Goal: Task Accomplishment & Management: Use online tool/utility

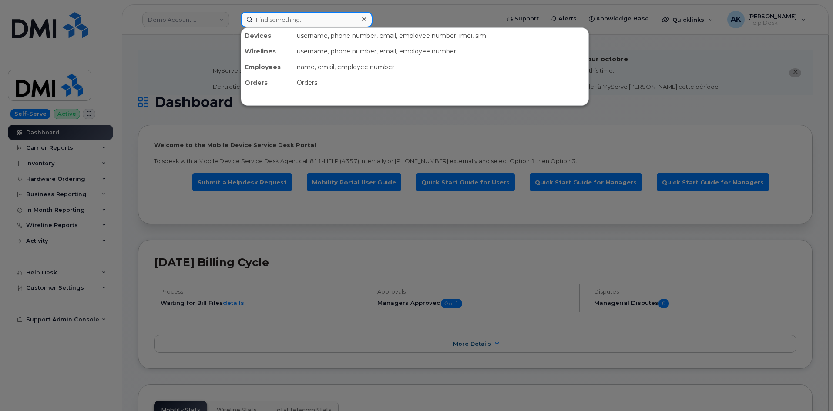
click at [334, 24] on input at bounding box center [307, 20] width 132 height 16
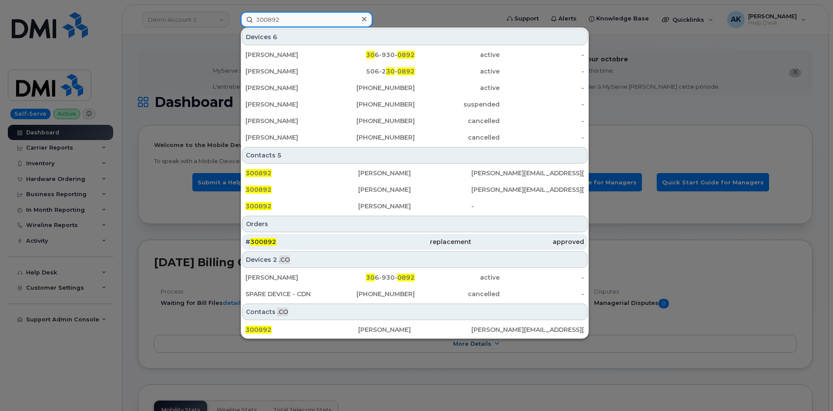
type input "300892"
click at [335, 236] on div "# 300892" at bounding box center [301, 242] width 113 height 16
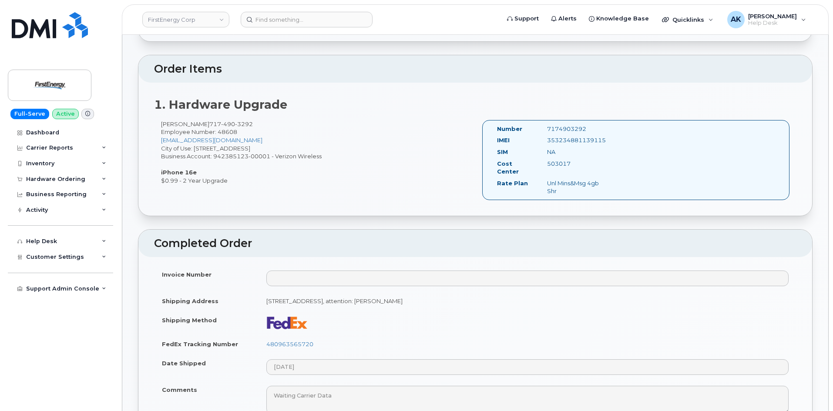
scroll to position [305, 0]
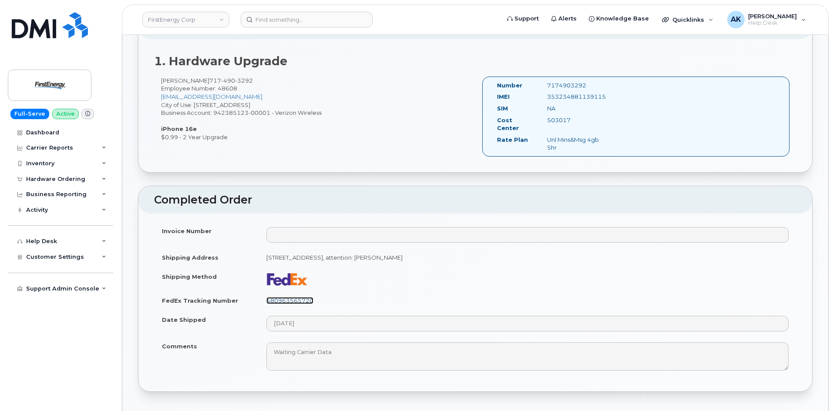
click at [296, 297] on link "480963565720" at bounding box center [289, 300] width 47 height 7
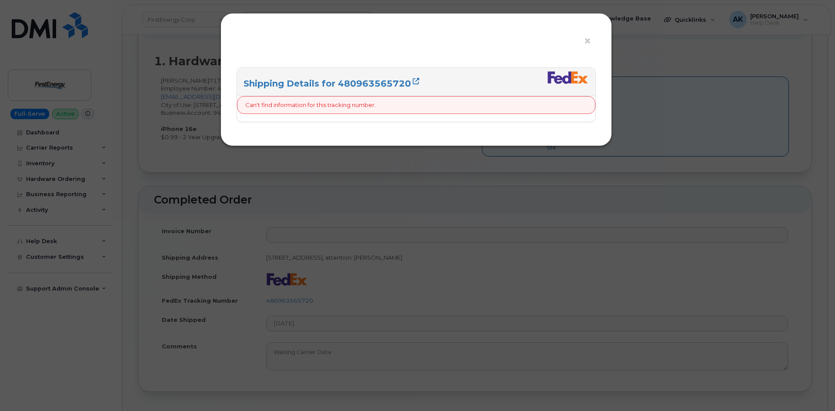
click at [535, 237] on div "× Shipping Details for 480963565720 Can't find information for this tracking nu…" at bounding box center [417, 205] width 835 height 411
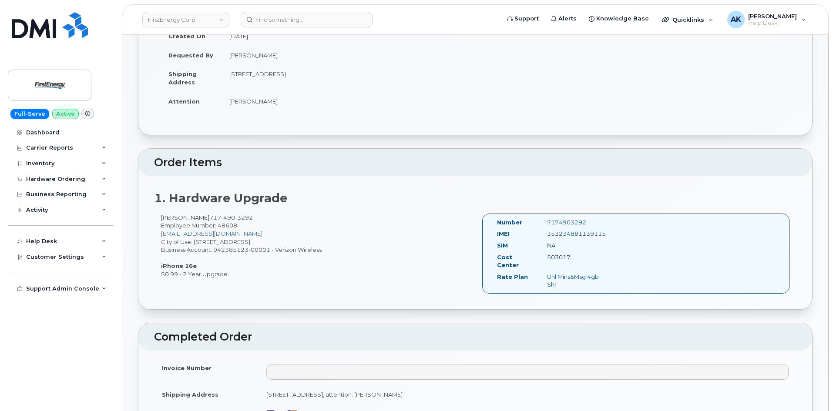
scroll to position [218, 0]
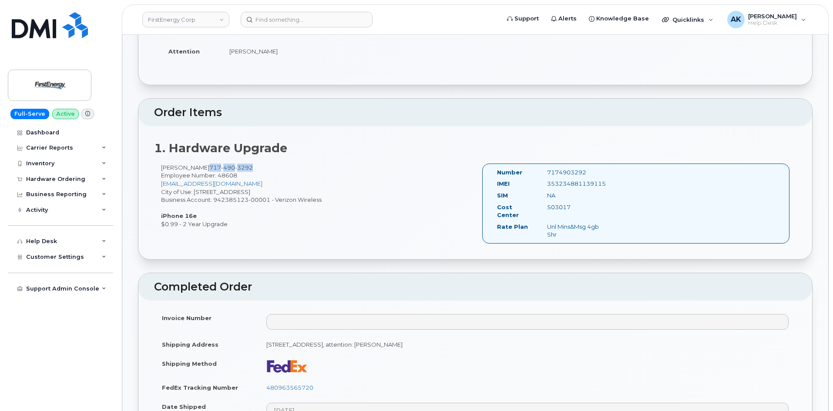
drag, startPoint x: 236, startPoint y: 169, endPoint x: 194, endPoint y: 168, distance: 42.2
click at [209, 168] on span "717 490 3292" at bounding box center [231, 167] width 44 height 7
copy span "717 490 3292"
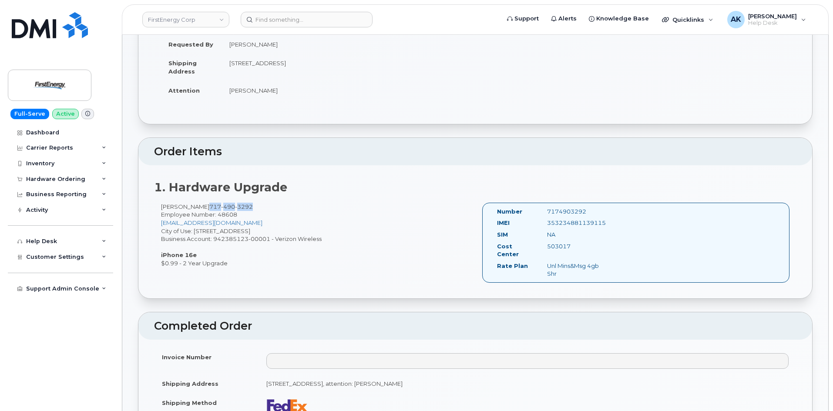
scroll to position [0, 0]
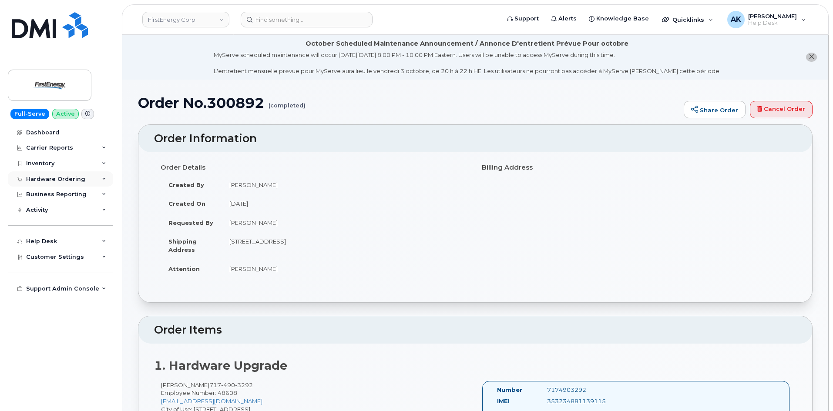
click at [67, 181] on div "Hardware Ordering" at bounding box center [55, 179] width 59 height 7
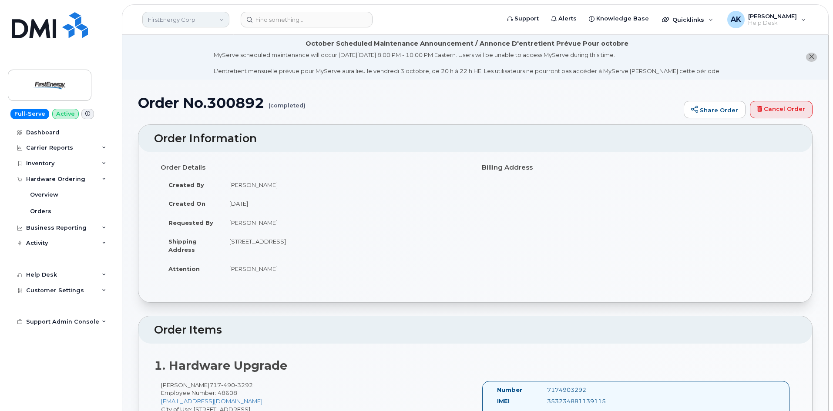
click at [192, 20] on link "FirstEnergy Corp" at bounding box center [185, 20] width 87 height 16
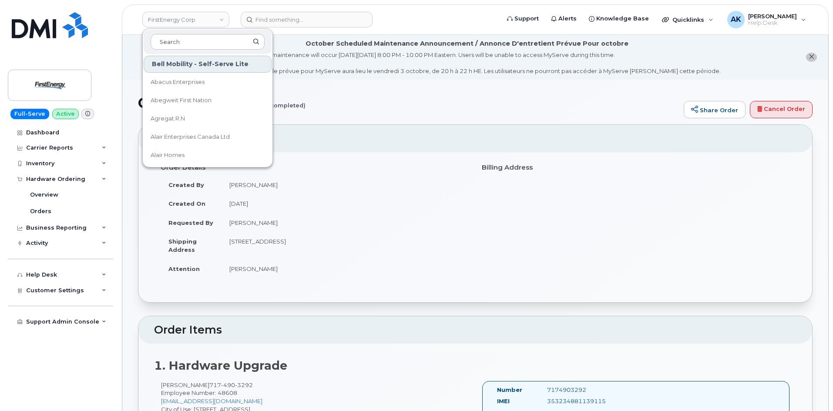
drag, startPoint x: 111, startPoint y: 78, endPoint x: 108, endPoint y: 74, distance: 4.5
click at [110, 78] on div "Full-Serve Active Dashboard Carrier Reports Monthly Billing Data Daily Data Poo…" at bounding box center [59, 205] width 118 height 411
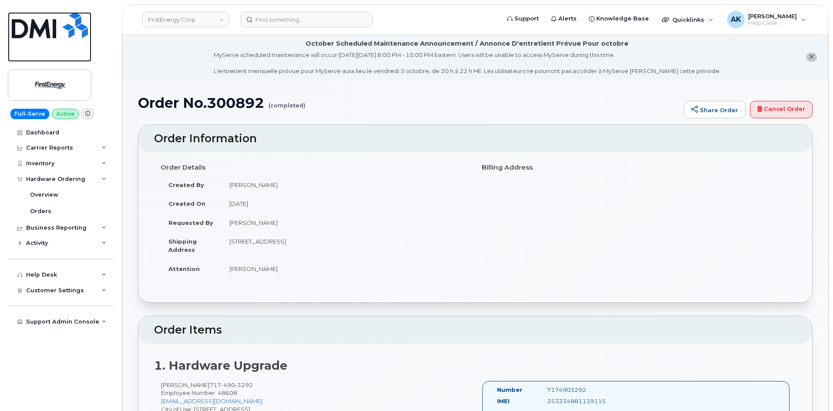
click at [67, 30] on img at bounding box center [50, 25] width 76 height 26
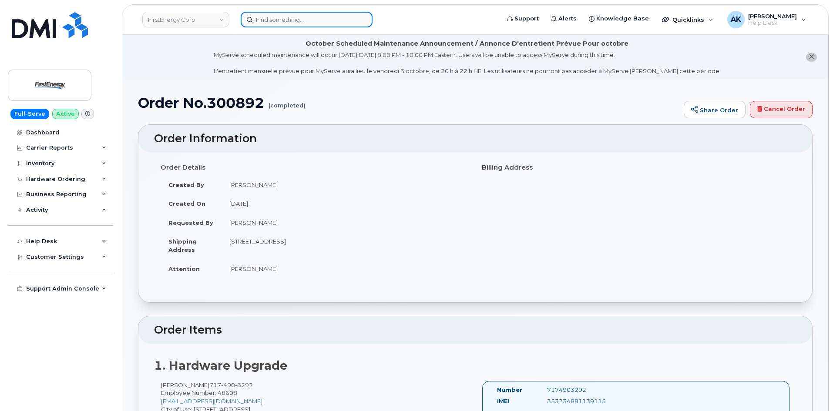
click at [283, 18] on input at bounding box center [307, 20] width 132 height 16
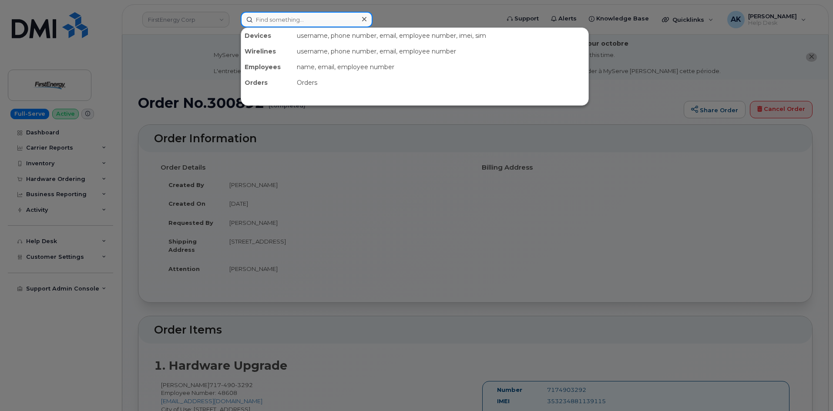
paste input "7174903292"
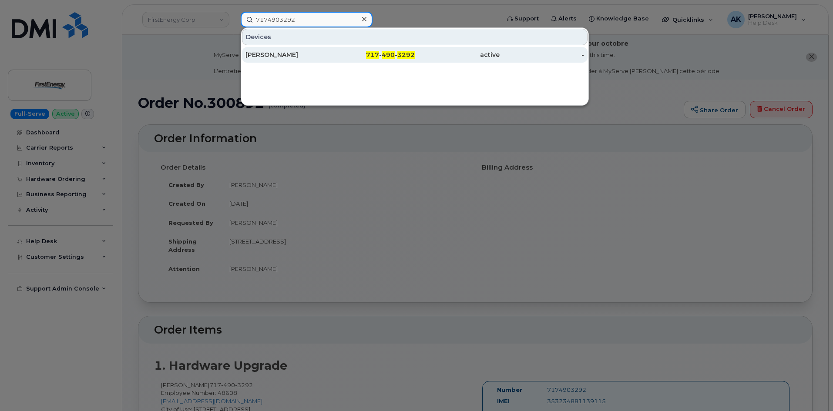
type input "7174903292"
click at [316, 52] on div "[PERSON_NAME]" at bounding box center [287, 54] width 85 height 9
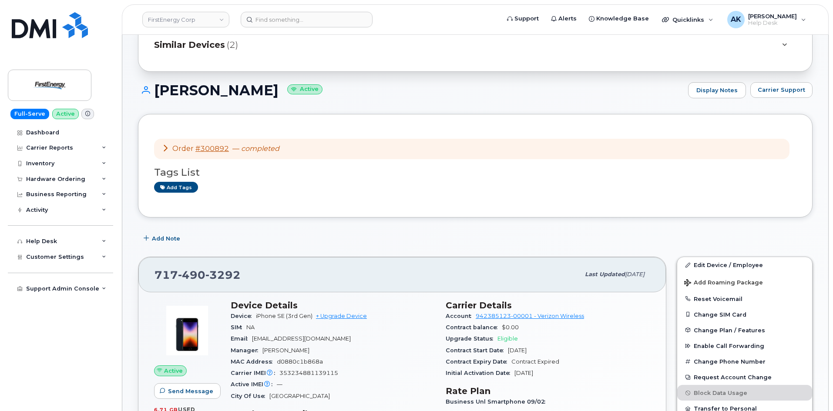
scroll to position [131, 0]
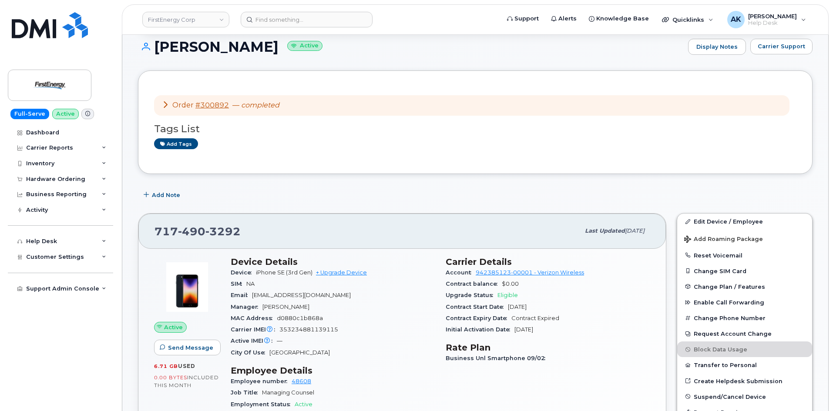
click at [506, 297] on span "Eligible" at bounding box center [507, 295] width 20 height 7
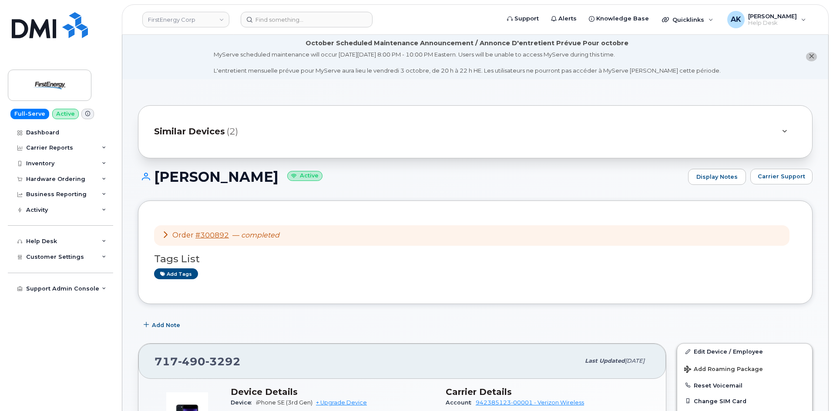
scroll to position [0, 0]
click at [221, 132] on span "Similar Devices" at bounding box center [189, 132] width 71 height 13
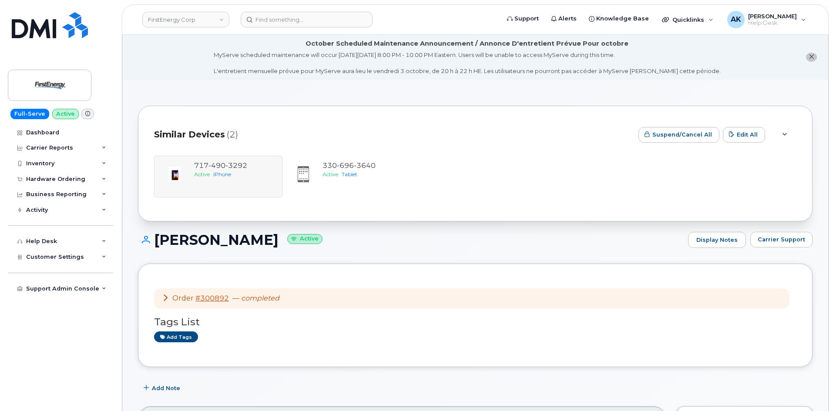
click at [504, 250] on div "Tori Giesler Active Display Notes Carrier Support" at bounding box center [475, 248] width 674 height 32
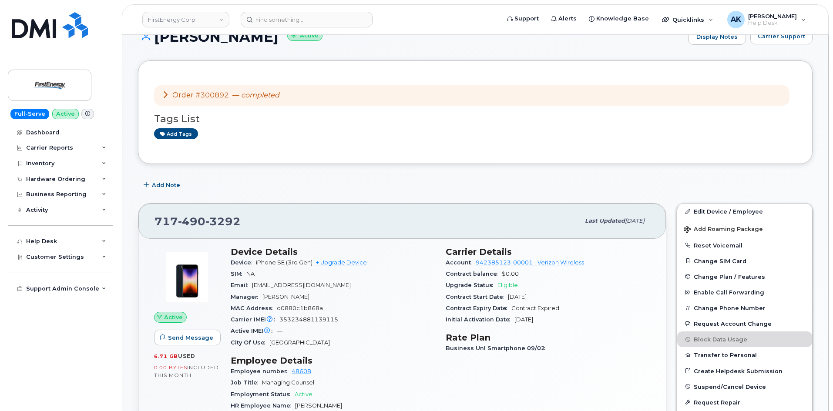
scroll to position [218, 0]
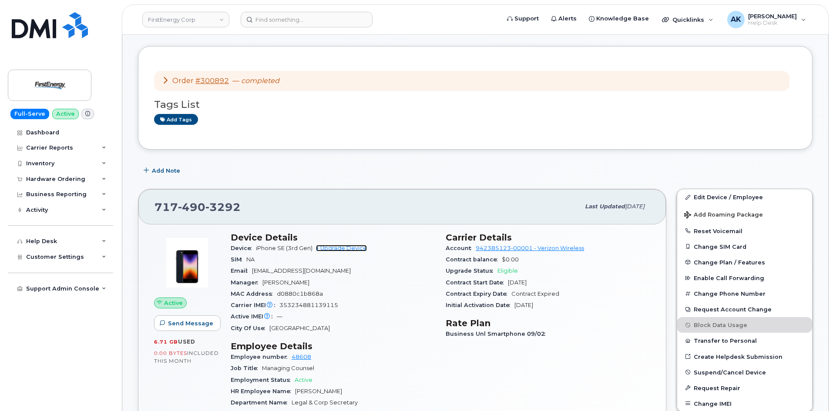
drag, startPoint x: 346, startPoint y: 250, endPoint x: 352, endPoint y: 253, distance: 6.3
click at [346, 249] on link "+ Upgrade Device" at bounding box center [341, 248] width 51 height 7
